Goal: Transaction & Acquisition: Subscribe to service/newsletter

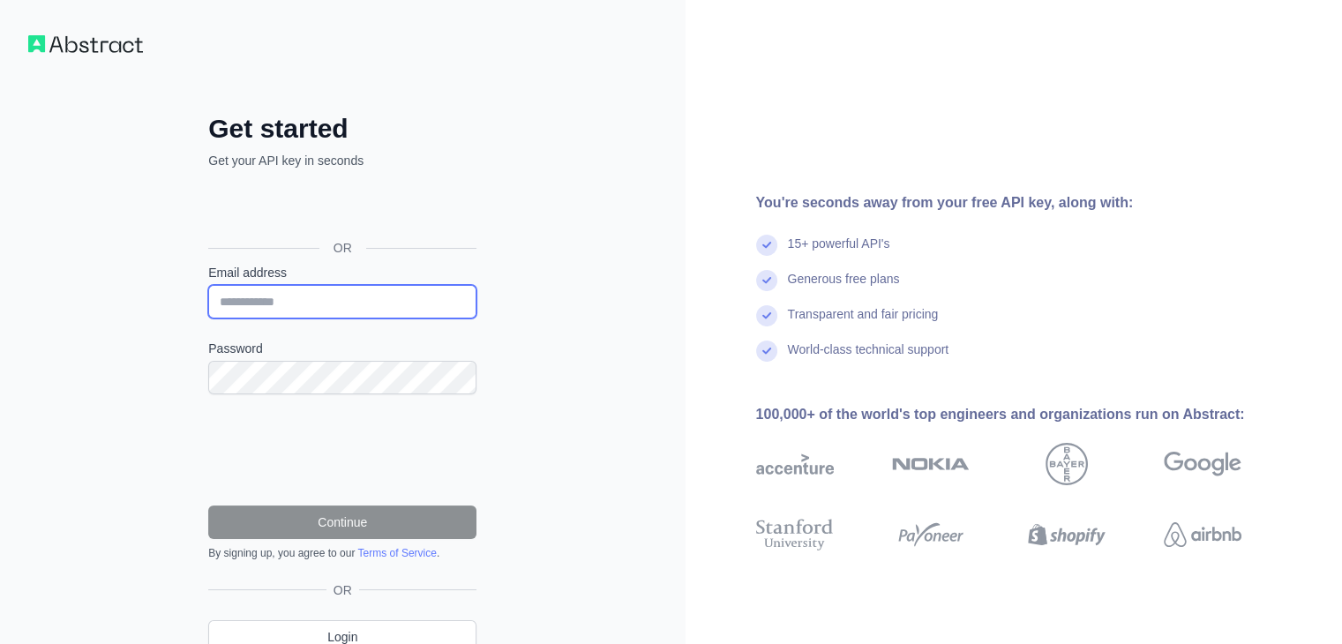
click at [334, 293] on input "Email address" at bounding box center [342, 302] width 268 height 34
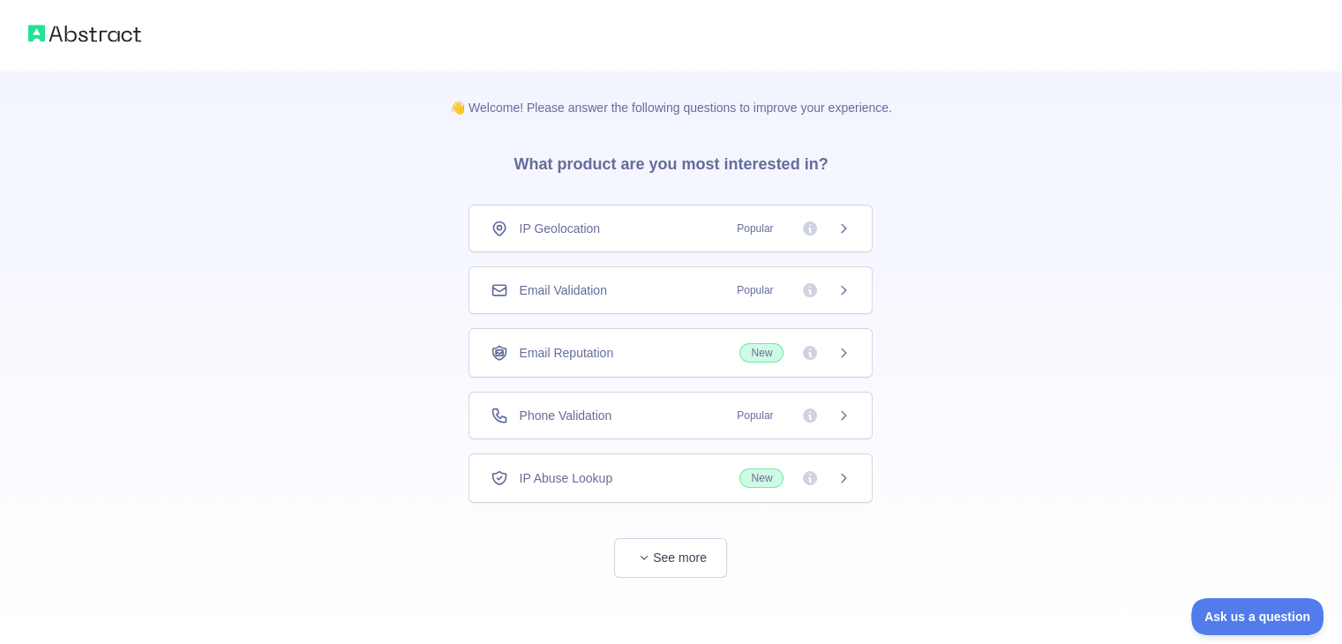
click at [647, 282] on div "Email Validation Popular" at bounding box center [671, 290] width 360 height 18
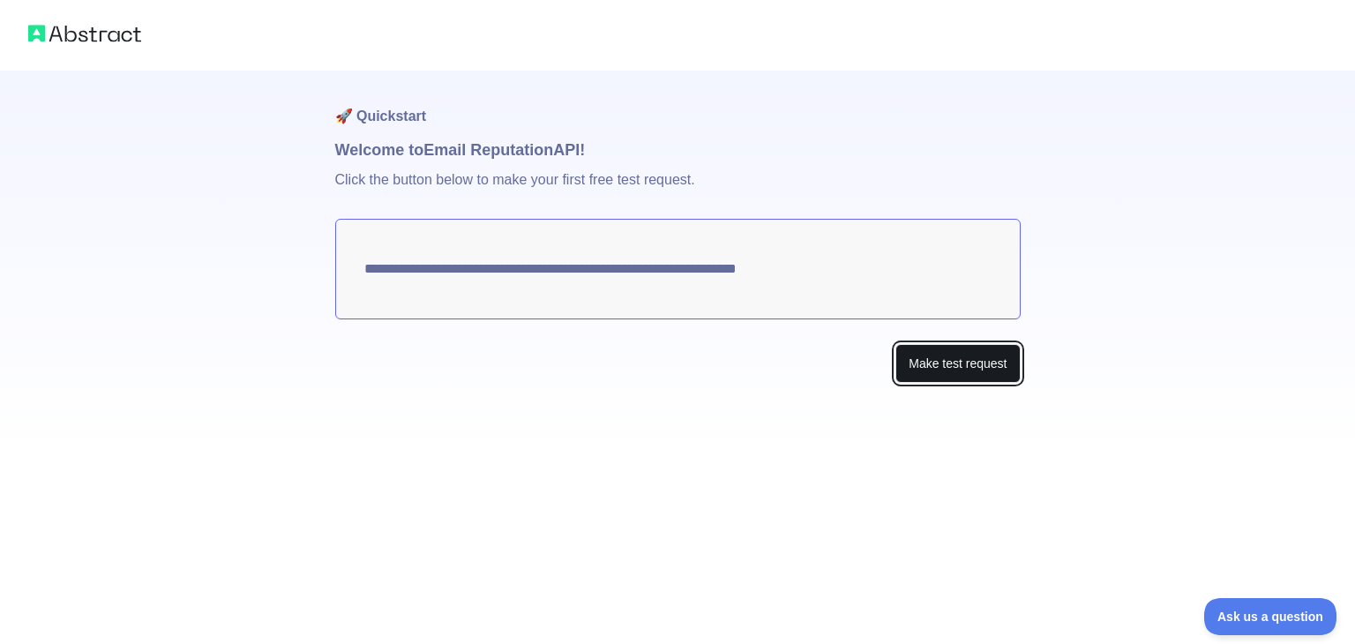
click at [967, 372] on button "Make test request" at bounding box center [958, 364] width 124 height 40
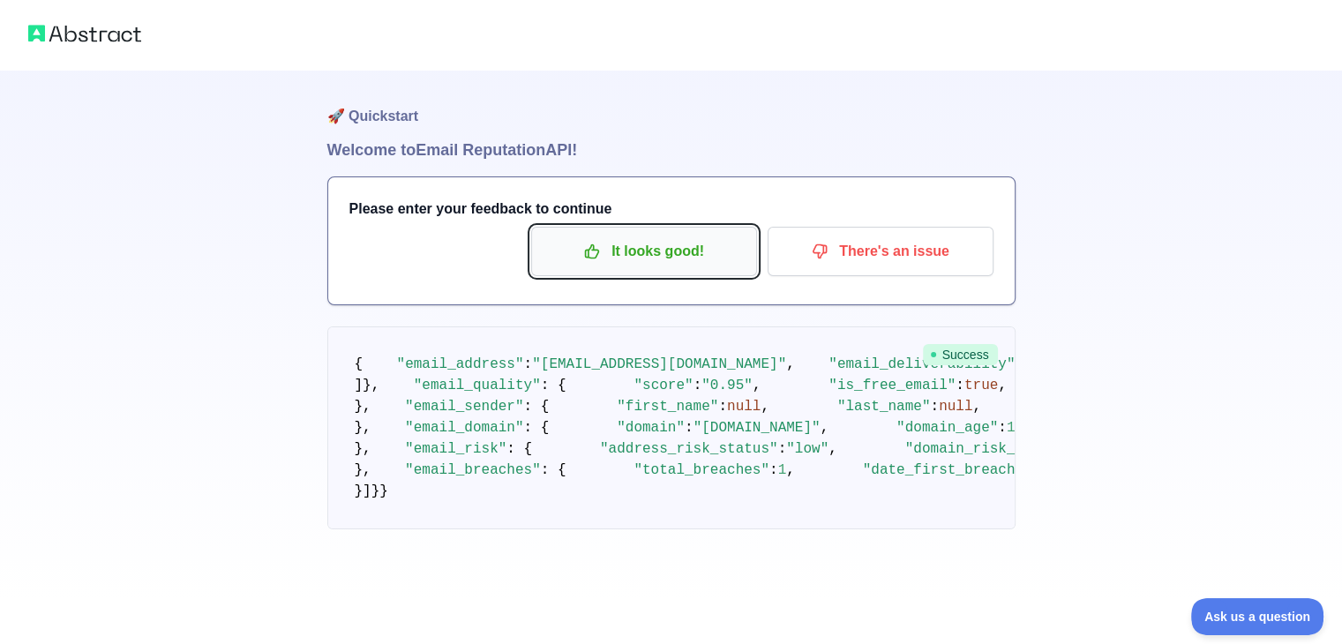
click at [679, 244] on p "It looks good!" at bounding box center [643, 251] width 199 height 30
